Goal: Task Accomplishment & Management: Complete application form

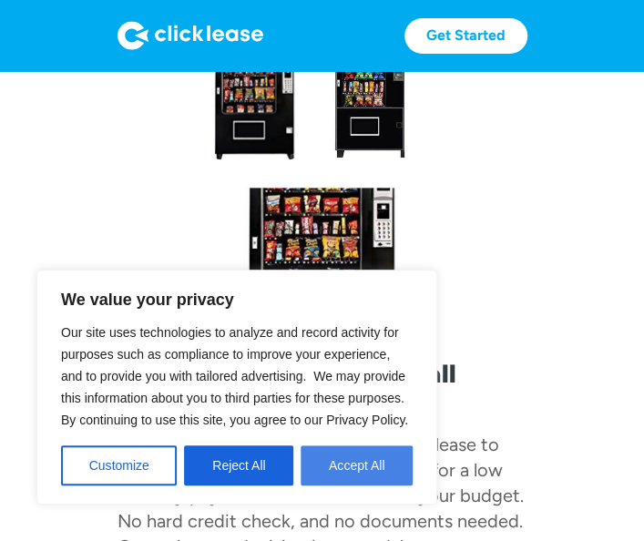
click at [328, 457] on button "Accept All" at bounding box center [357, 466] width 112 height 40
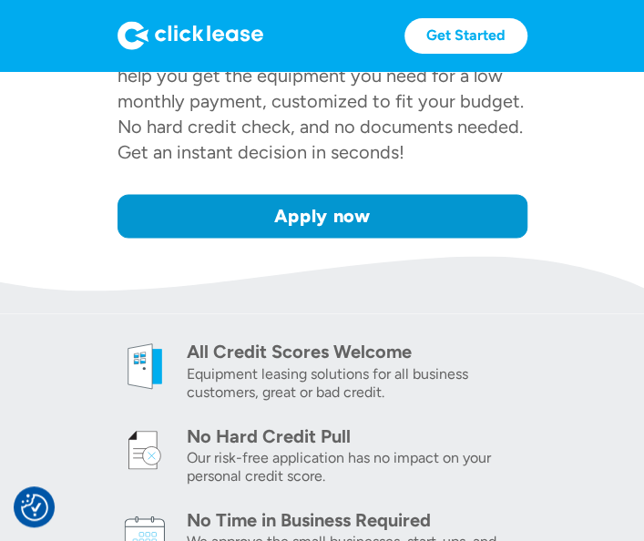
scroll to position [590, 0]
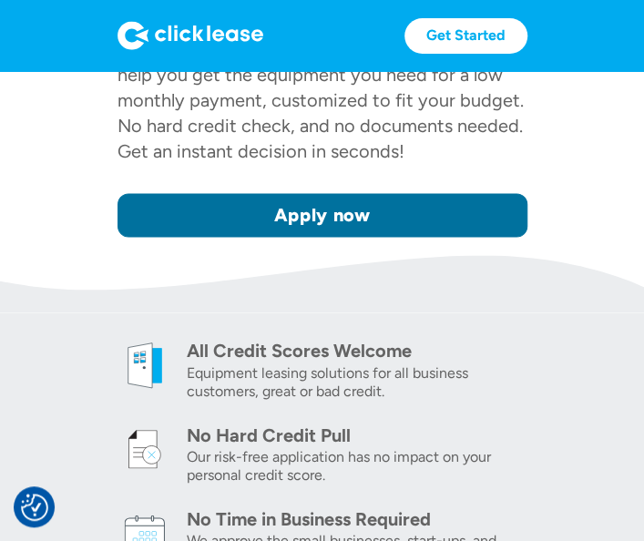
click at [447, 208] on link "Apply now" at bounding box center [323, 215] width 410 height 44
